Goal: Download file/media

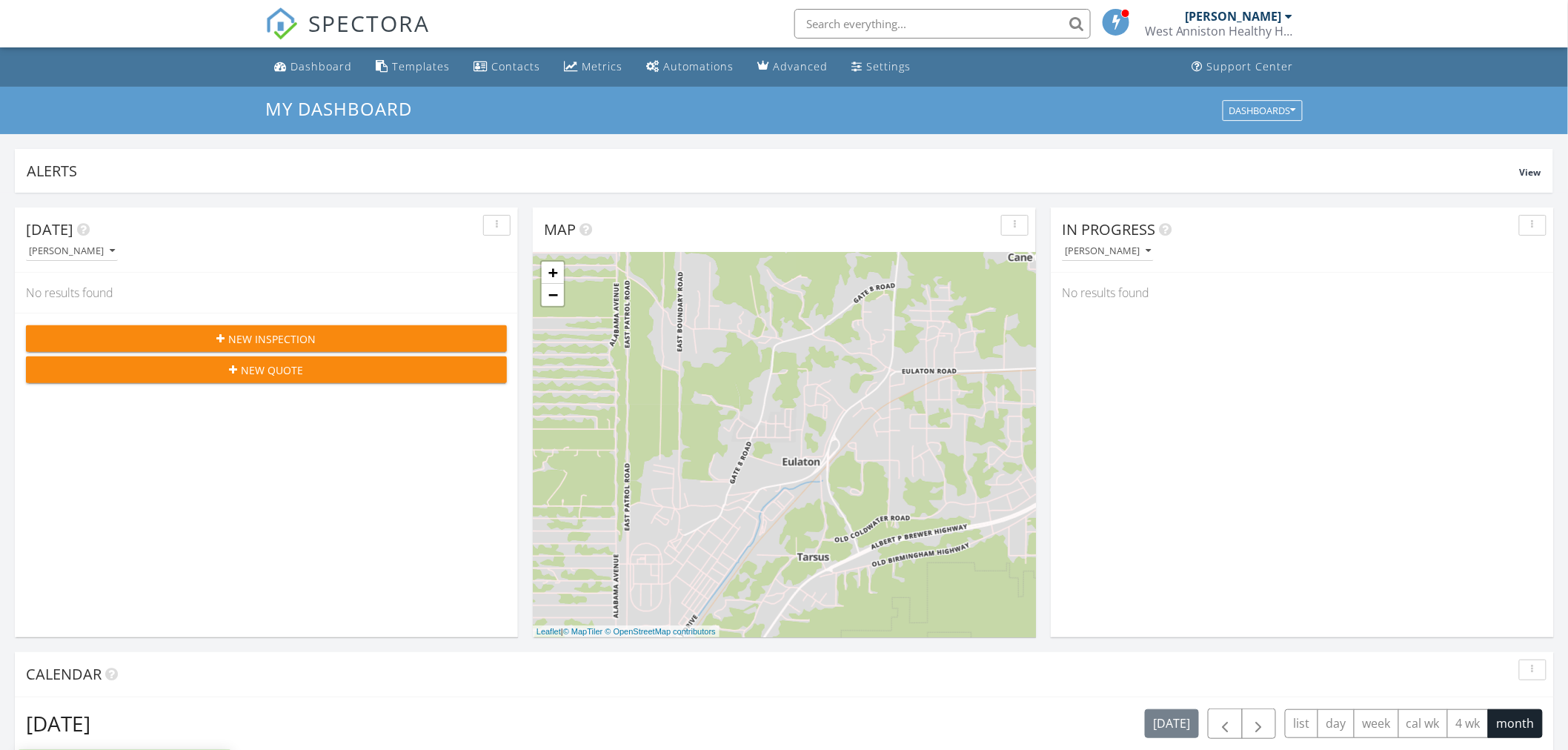
click at [870, 24] on input "text" at bounding box center [943, 23] width 297 height 30
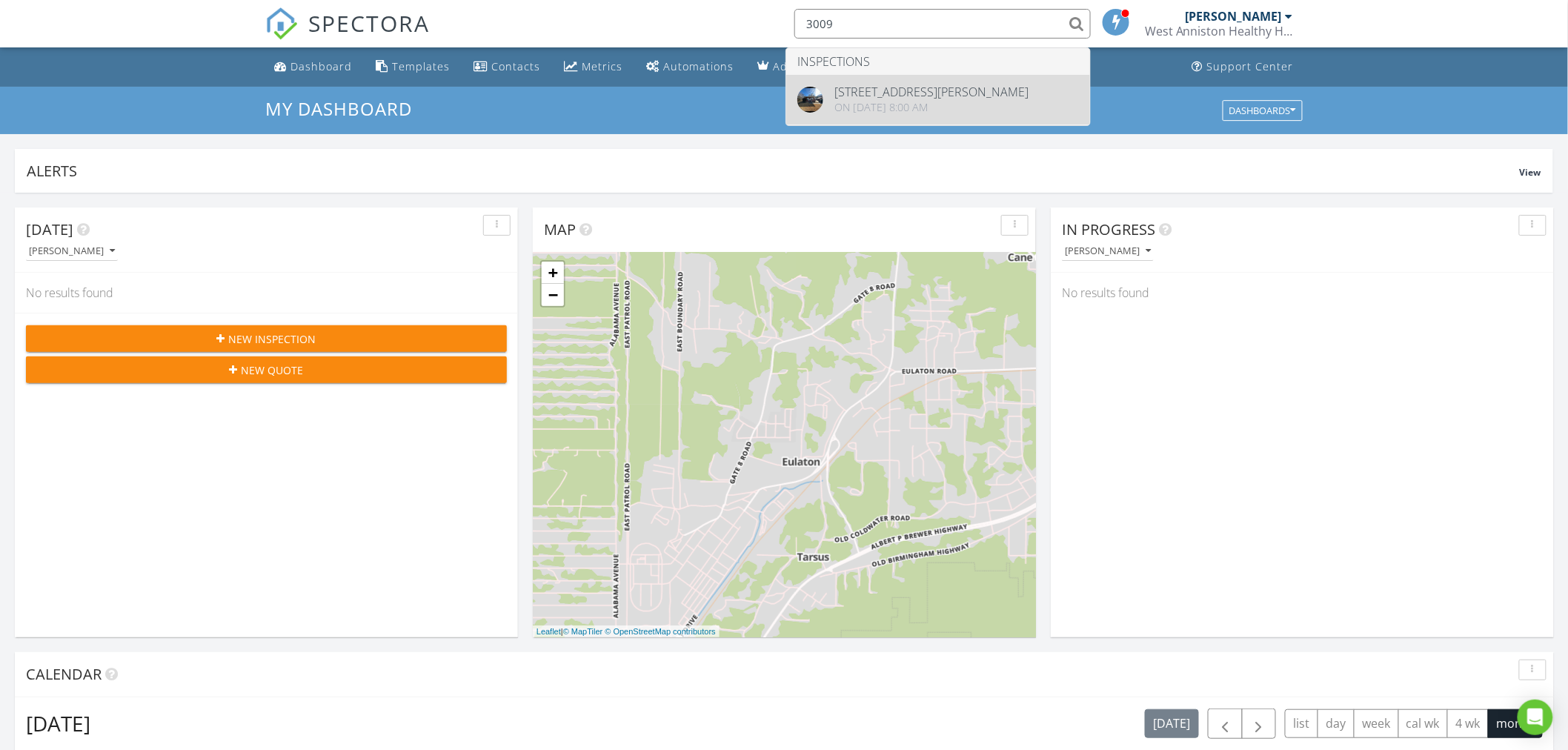
type input "3009"
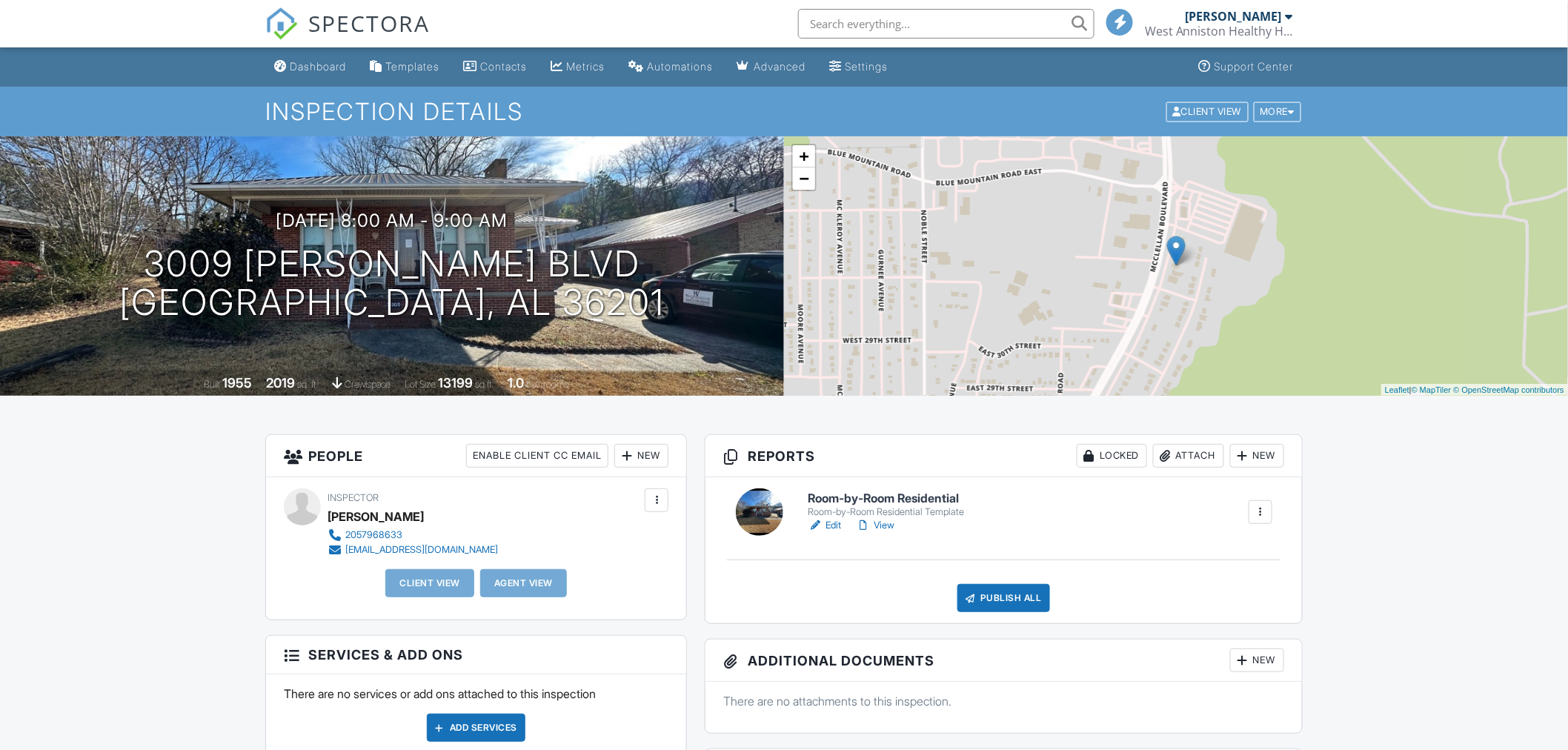
click at [891, 522] on link "View" at bounding box center [875, 524] width 39 height 14
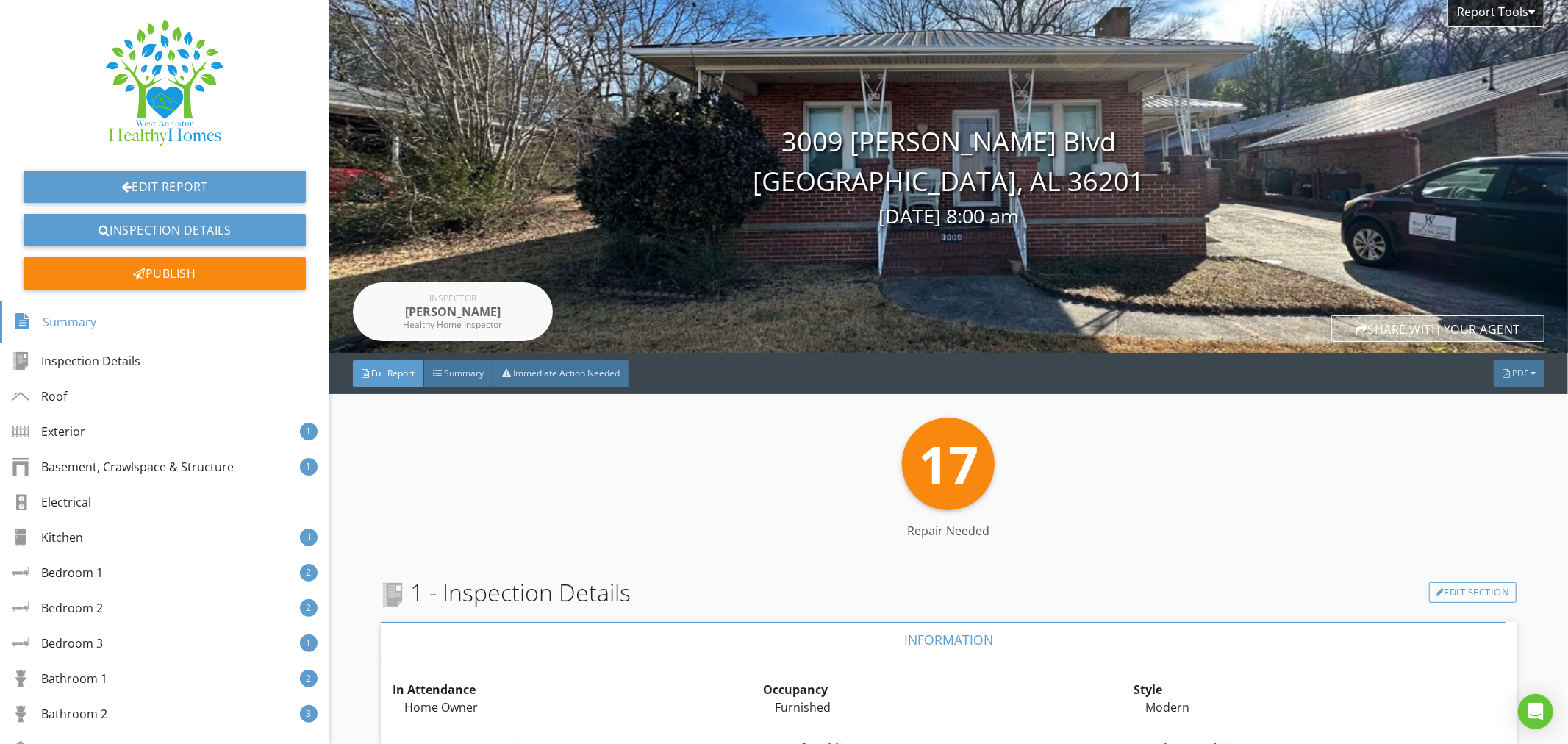
scroll to position [326, 0]
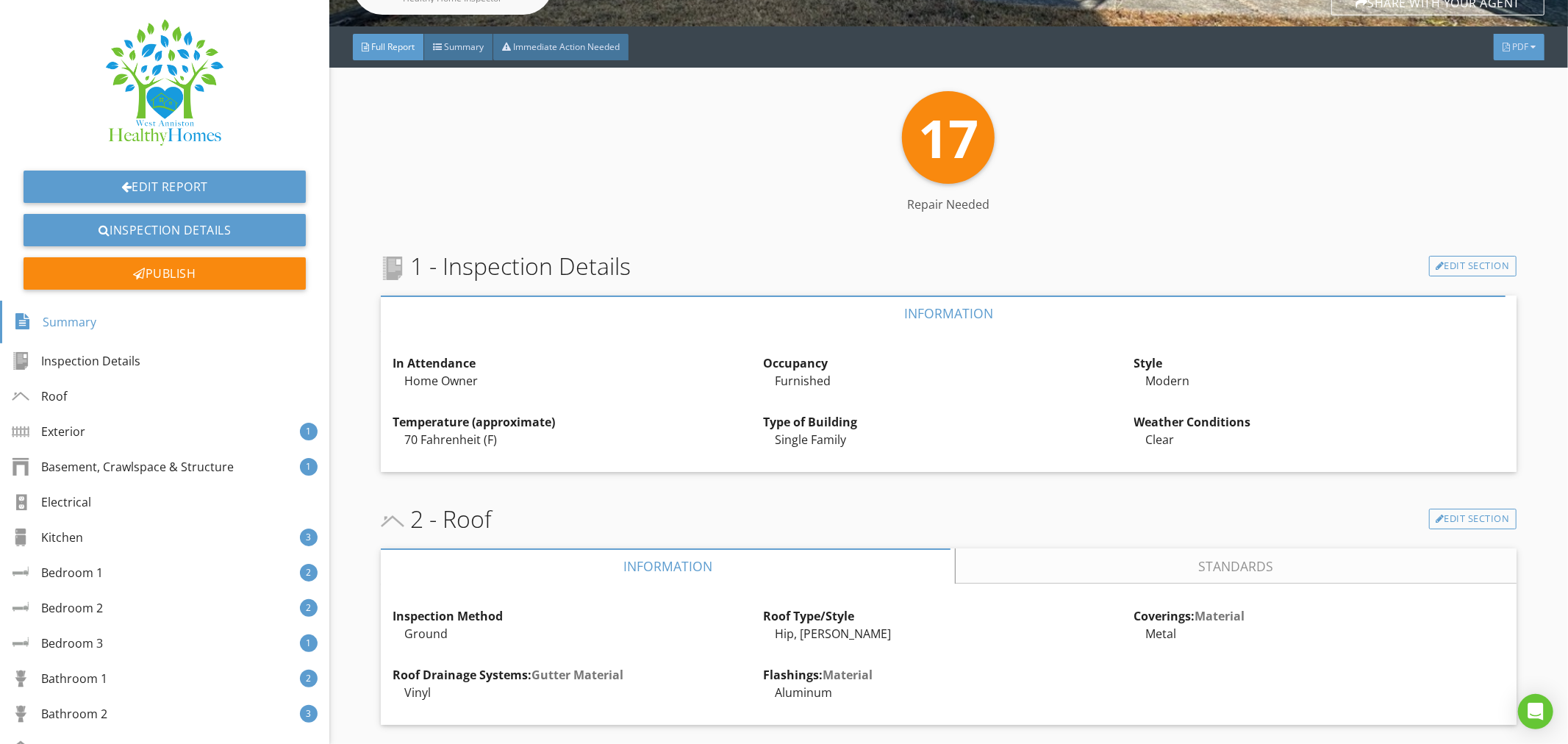
click at [1512, 48] on span "PDF" at bounding box center [1519, 46] width 16 height 12
click at [1490, 108] on div "Full Report" at bounding box center [1500, 106] width 94 height 17
